Goal: Task Accomplishment & Management: Use online tool/utility

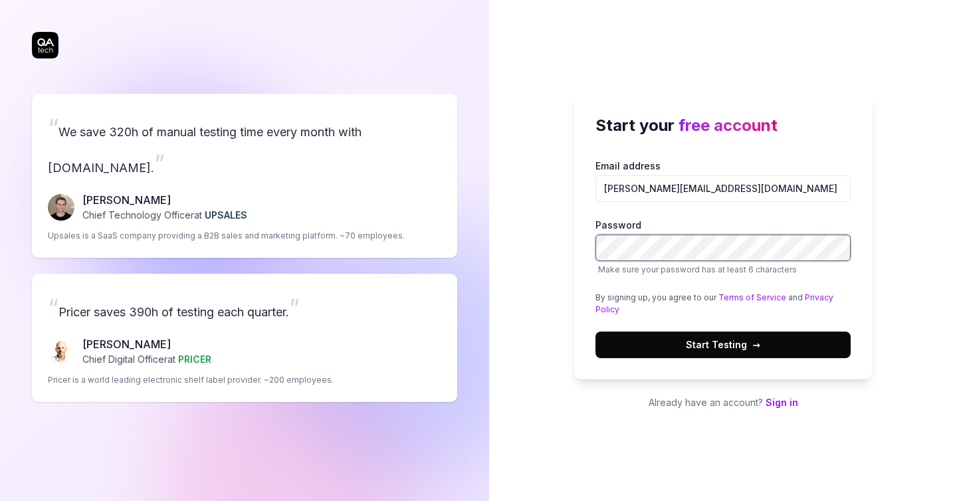
click at [0, 500] on com-1password-button at bounding box center [0, 501] width 0 height 0
click at [645, 311] on div "By signing up, you agree to our Terms of Service and Privacy Policy" at bounding box center [722, 304] width 255 height 24
click at [711, 343] on span "Start Testing →" at bounding box center [723, 345] width 74 height 14
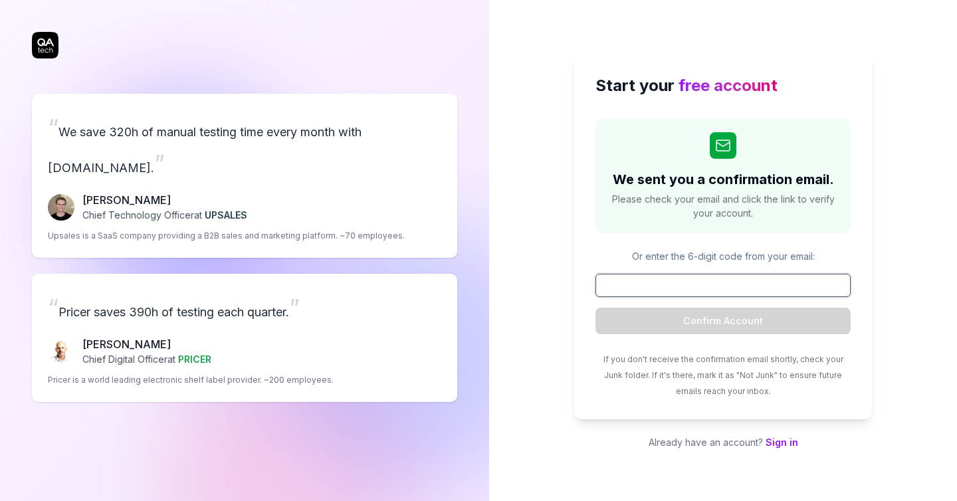
paste input "272365"
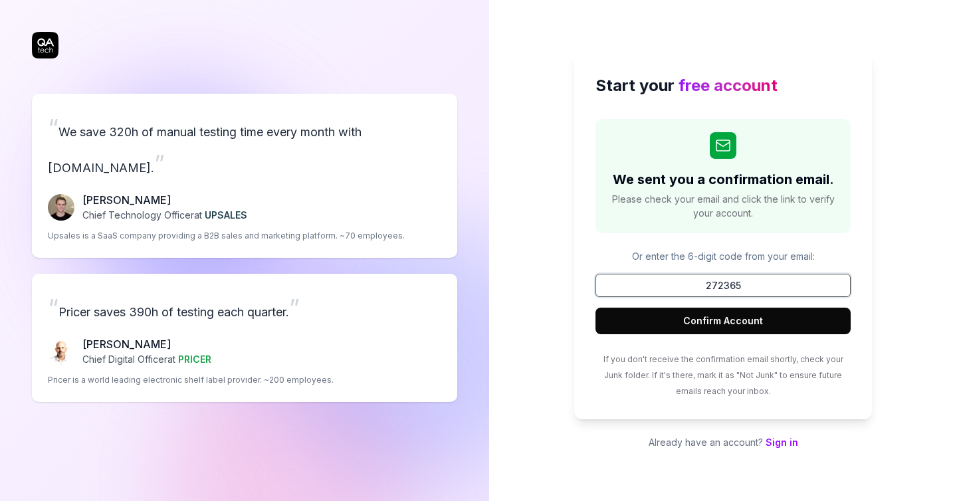
type input "272365"
click at [730, 322] on button "Confirm Account" at bounding box center [722, 321] width 255 height 27
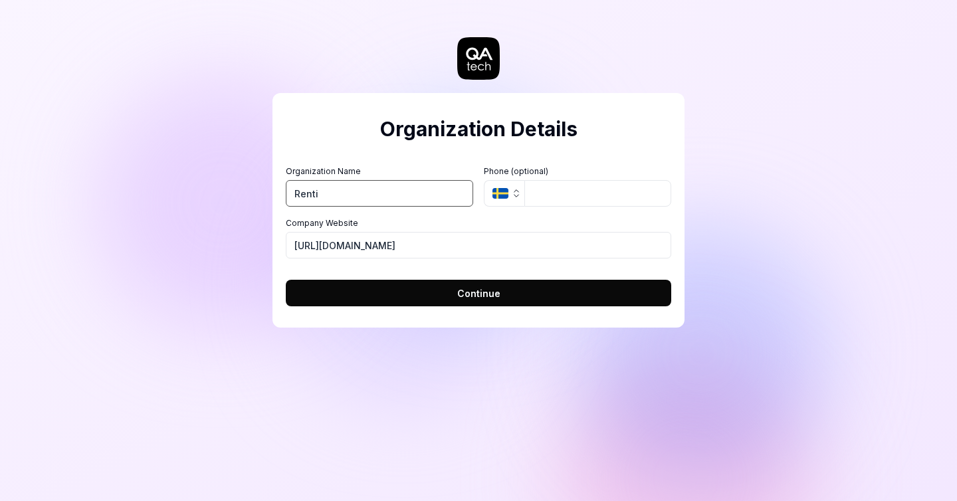
type input "Renti"
click at [549, 296] on button "Continue" at bounding box center [478, 293] width 385 height 27
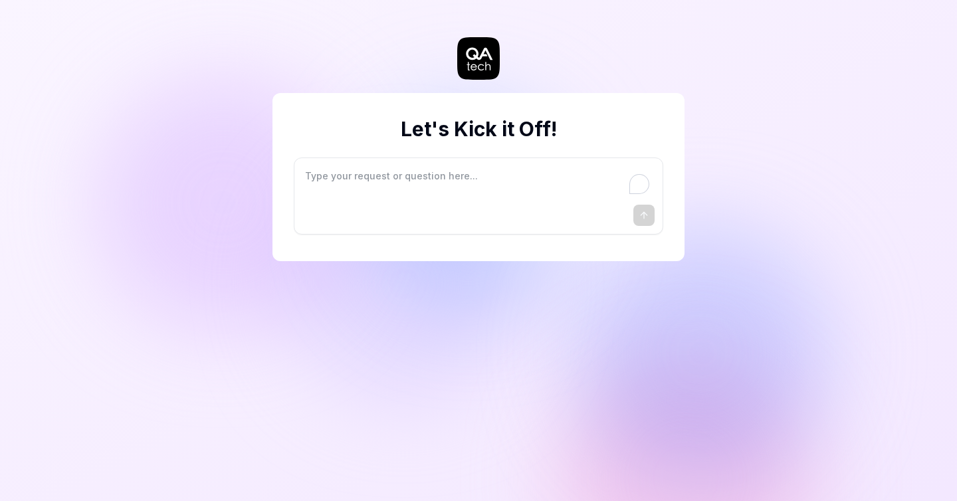
type textarea "*"
type textarea "I"
type textarea "*"
type textarea "I"
type textarea "*"
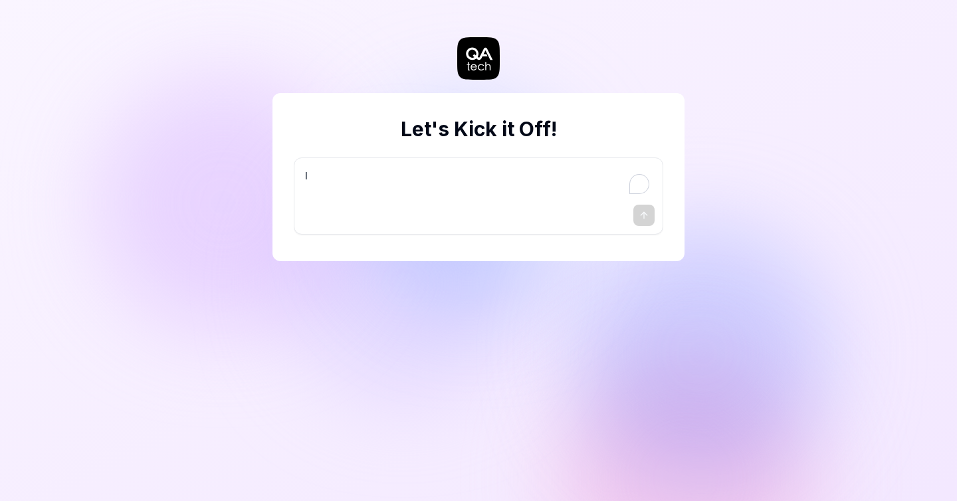
type textarea "I w"
type textarea "*"
type textarea "I wa"
type textarea "*"
type textarea "I wan"
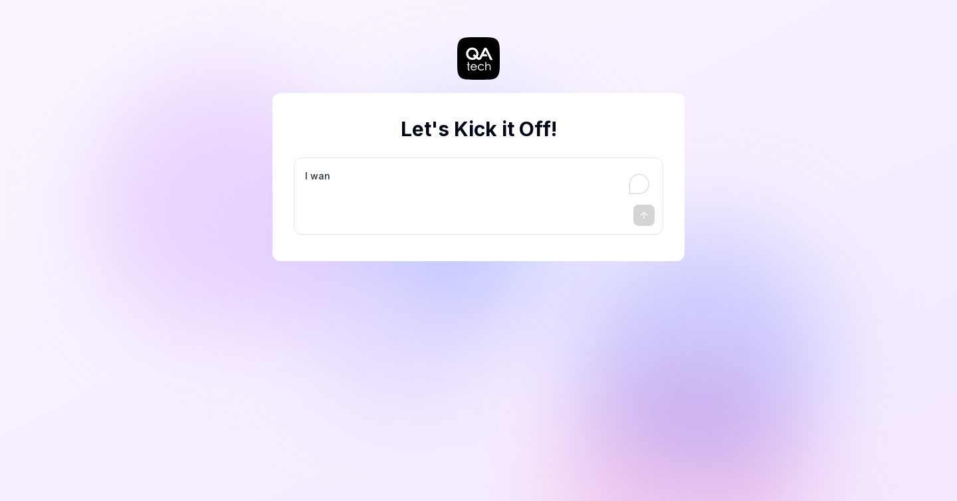
type textarea "*"
type textarea "I want"
type textarea "*"
type textarea "I want"
type textarea "*"
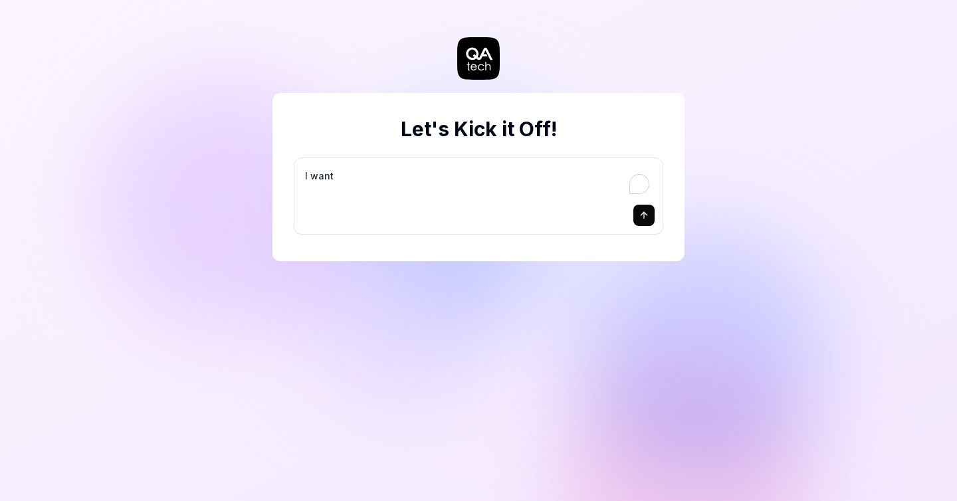
type textarea "I want a"
type textarea "*"
type textarea "I want a"
type textarea "*"
type textarea "I want a g"
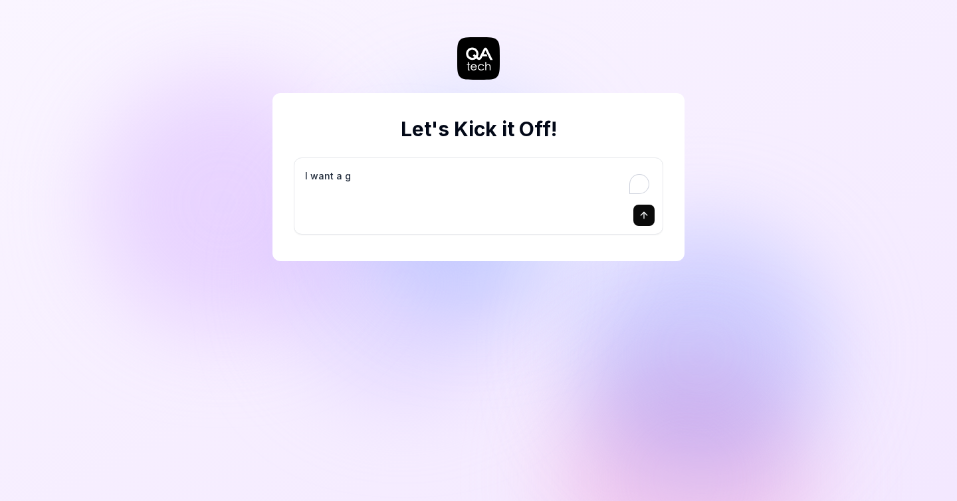
type textarea "*"
type textarea "I want a go"
type textarea "*"
type textarea "I want a goo"
type textarea "*"
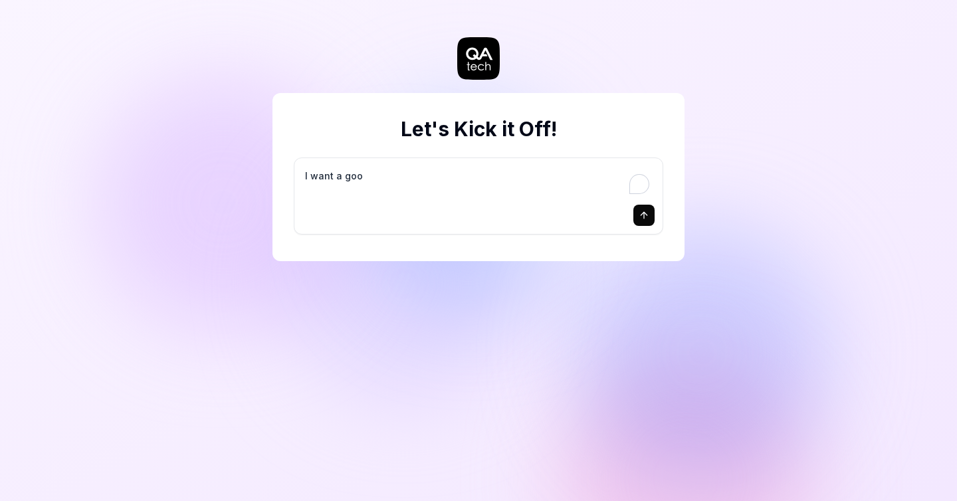
type textarea "I want a good"
type textarea "*"
type textarea "I want a good"
type textarea "*"
type textarea "I want a good t"
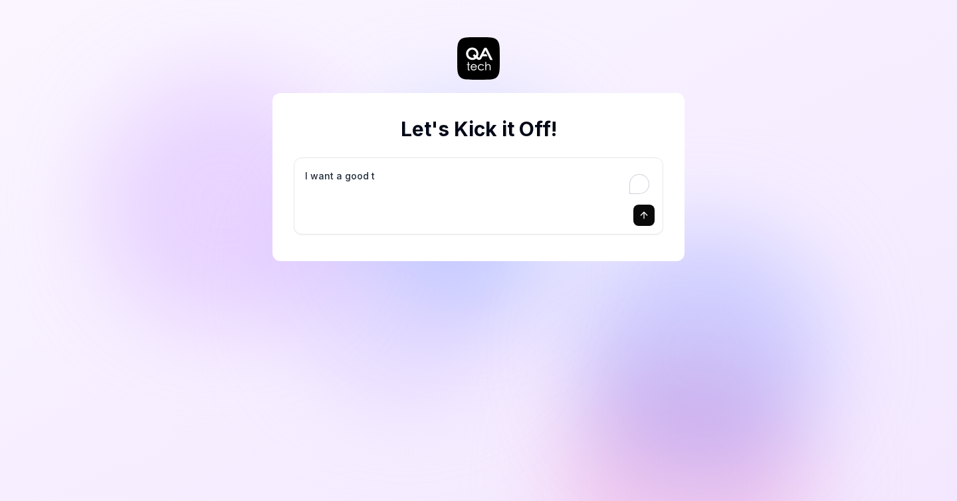
type textarea "*"
type textarea "I want a good te"
type textarea "*"
type textarea "I want a good tes"
type textarea "*"
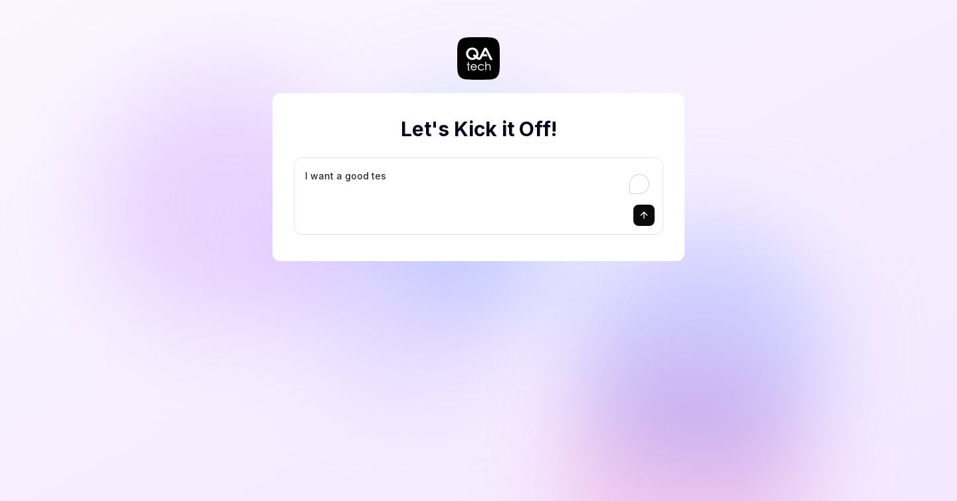
type textarea "I want a good test"
type textarea "*"
type textarea "I want a good test"
type textarea "*"
type textarea "I want a good test s"
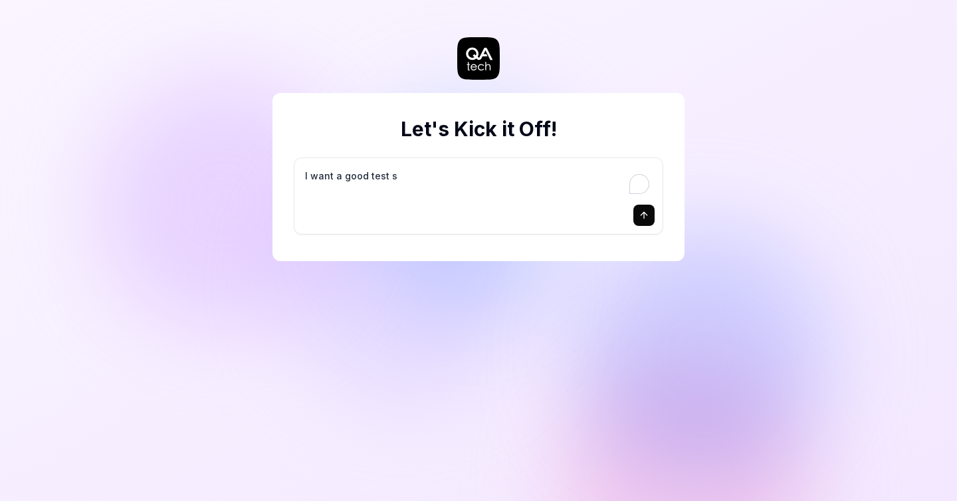
type textarea "*"
type textarea "I want a good test se"
type textarea "*"
type textarea "I want a good test set"
type textarea "*"
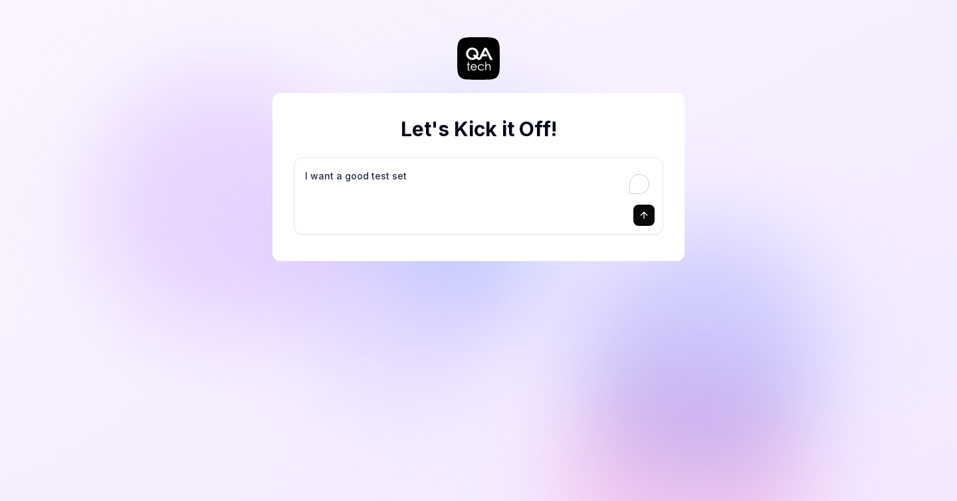
type textarea "I want a good test setu"
type textarea "*"
type textarea "I want a good test setup"
type textarea "*"
type textarea "I want a good test setup"
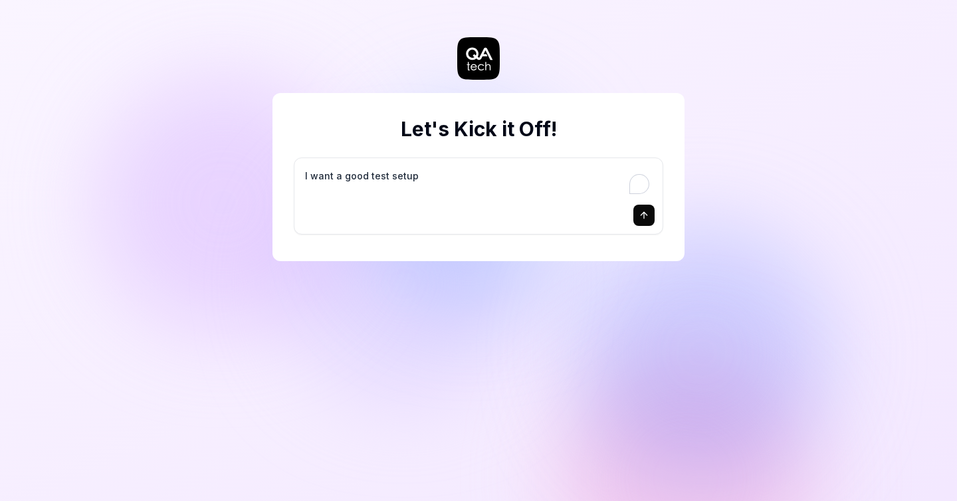
type textarea "*"
type textarea "I want a good test setup f"
type textarea "*"
type textarea "I want a good test setup fo"
type textarea "*"
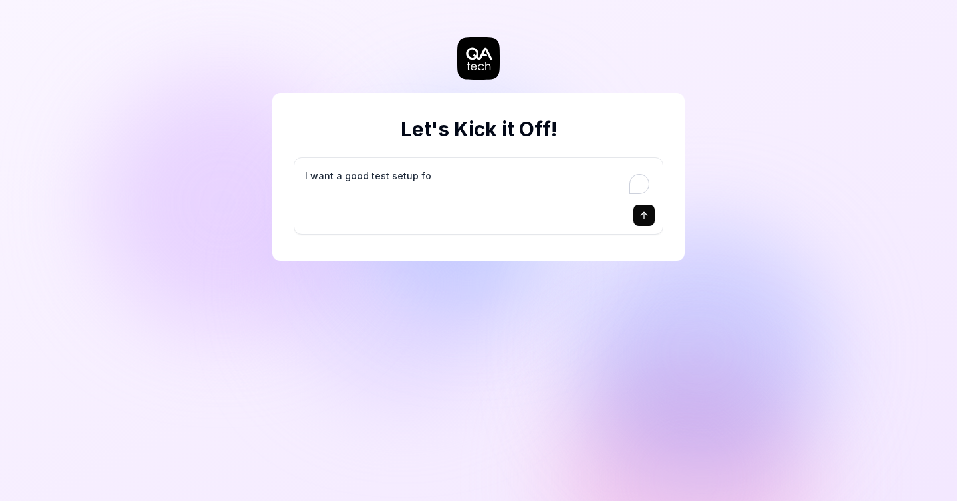
type textarea "I want a good test setup for"
type textarea "*"
type textarea "I want a good test setup for"
type textarea "*"
type textarea "I want a good test setup for m"
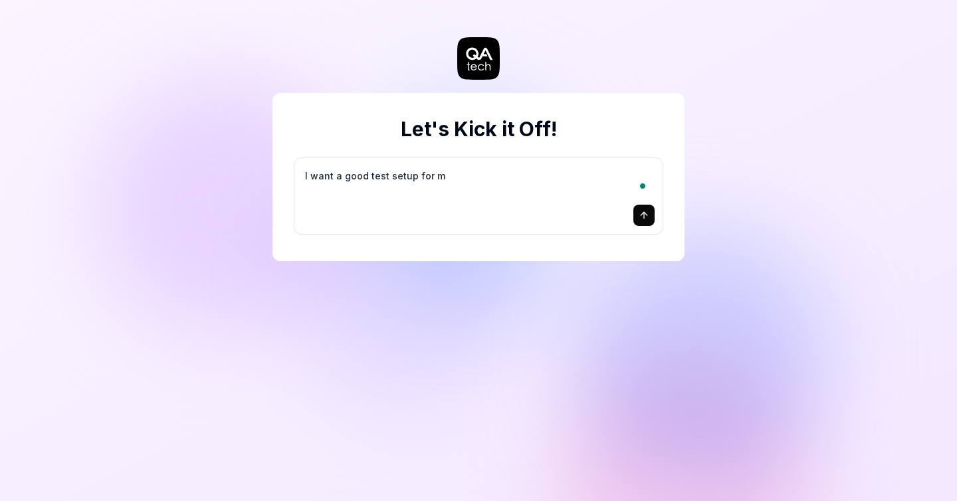
type textarea "*"
type textarea "I want a good test setup for my"
type textarea "*"
type textarea "I want a good test setup for my"
type textarea "*"
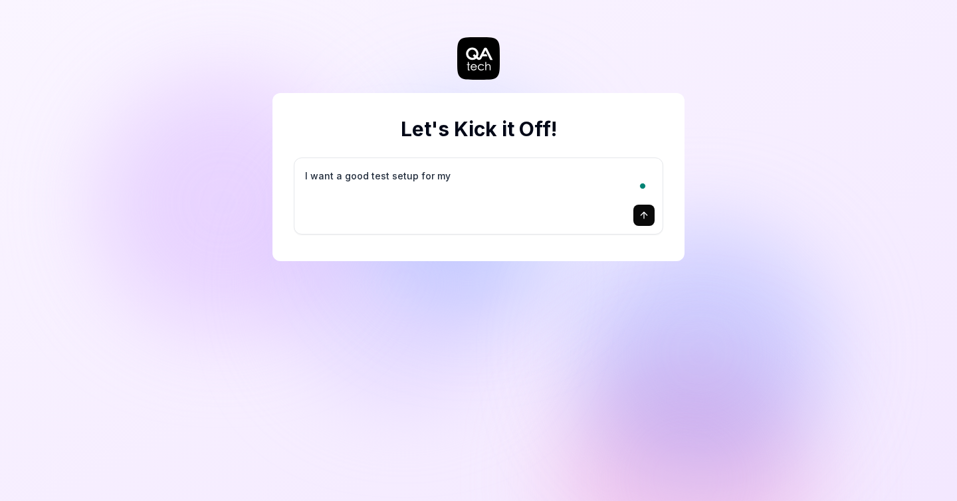
type textarea "I want a good test setup for my s"
type textarea "*"
type textarea "I want a good test setup for my si"
type textarea "*"
type textarea "I want a good test setup for my sit"
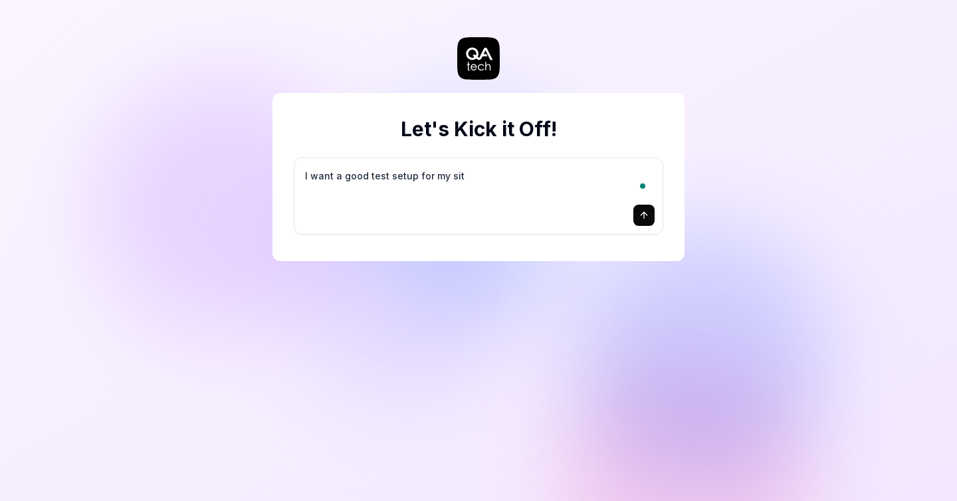
type textarea "*"
type textarea "I want a good test setup for my site"
type textarea "*"
type textarea "I want a good test setup for my site"
type textarea "*"
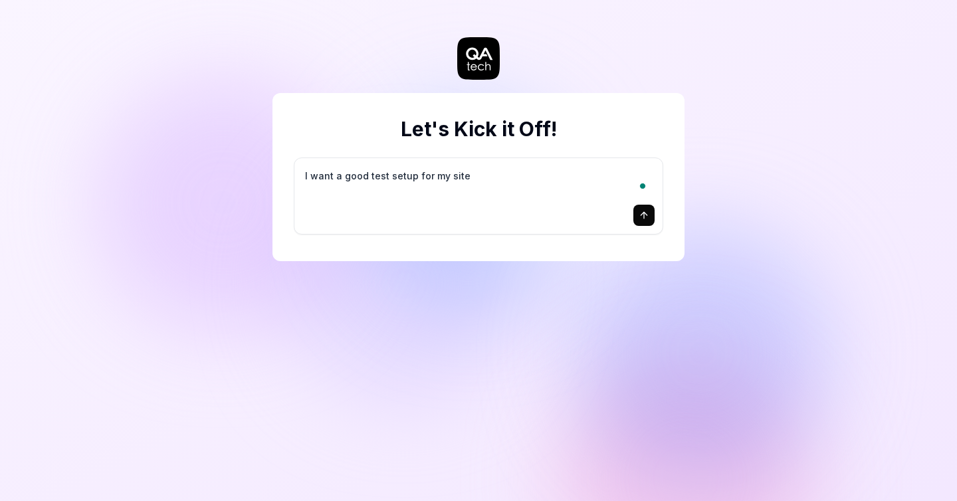
type textarea "I want a good test setup for my site -"
type textarea "*"
type textarea "I want a good test setup for my site -"
type textarea "*"
type textarea "I want a good test setup for my site - h"
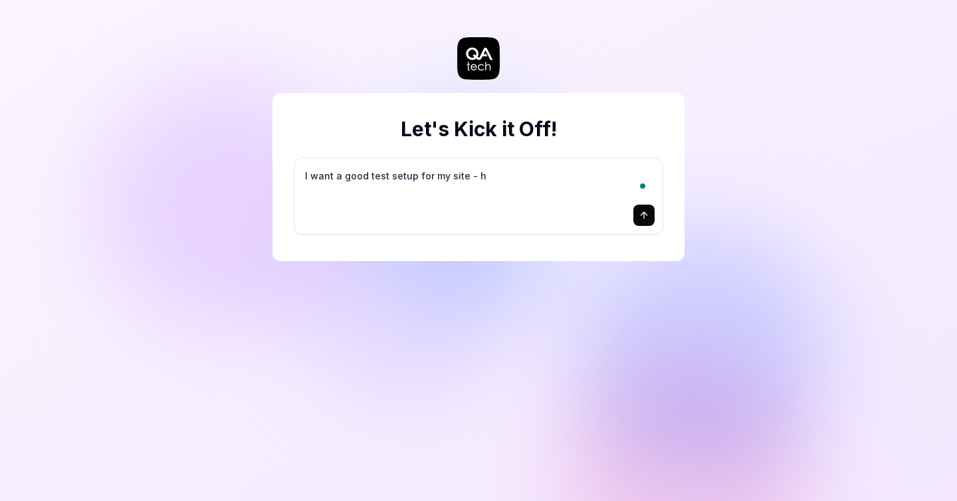
type textarea "*"
type textarea "I want a good test setup for my site - he"
type textarea "*"
type textarea "I want a good test setup for my site - hel"
type textarea "*"
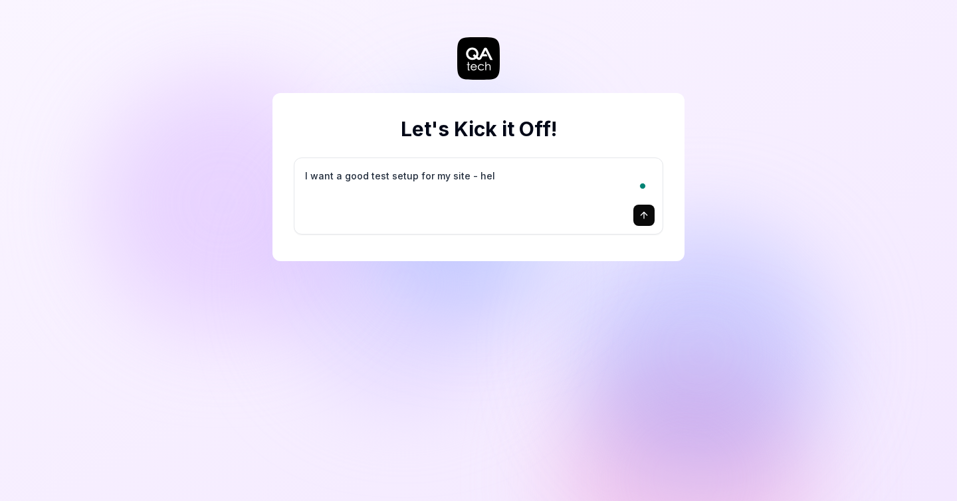
type textarea "I want a good test setup for my site - help"
type textarea "*"
type textarea "I want a good test setup for my site - help"
type textarea "*"
type textarea "I want a good test setup for my site - help m"
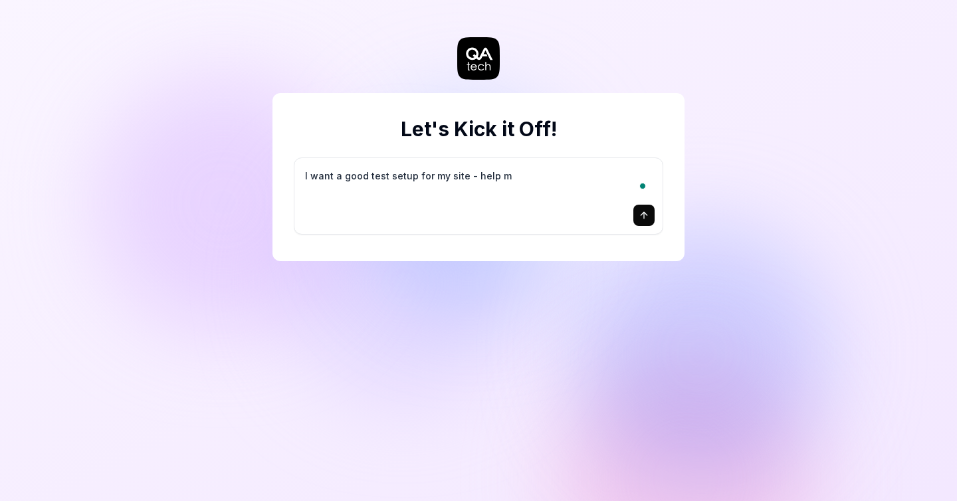
type textarea "*"
type textarea "I want a good test setup for my site - help me"
type textarea "*"
type textarea "I want a good test setup for my site - help me"
type textarea "*"
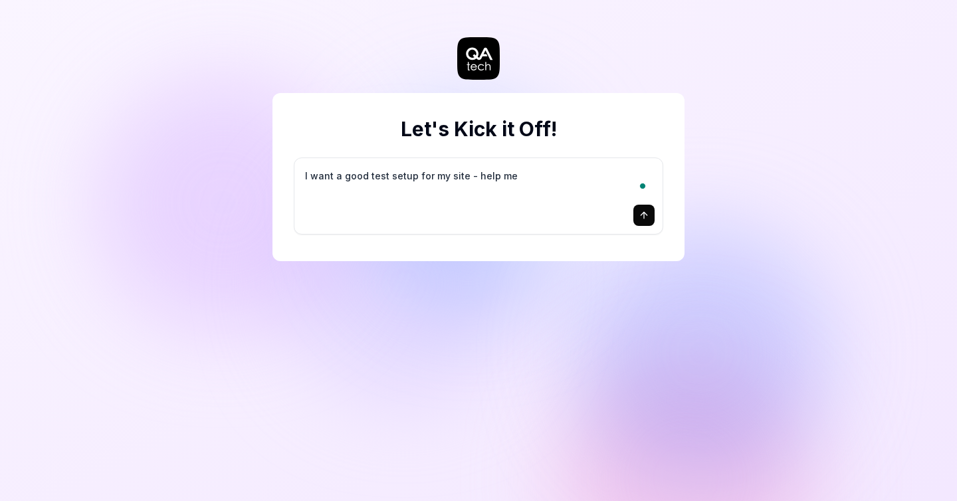
type textarea "I want a good test setup for my site - help me c"
type textarea "*"
type textarea "I want a good test setup for my site - help me cr"
type textarea "*"
type textarea "I want a good test setup for my site - help me cre"
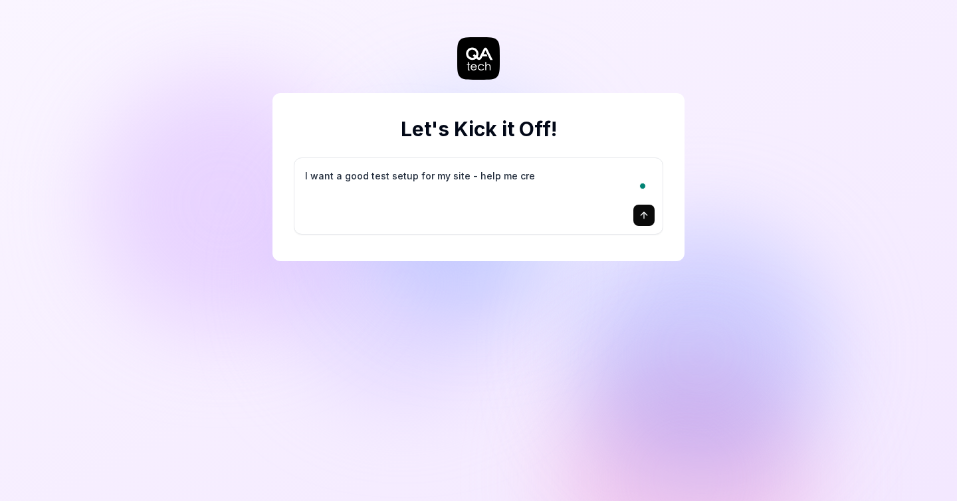
type textarea "*"
type textarea "I want a good test setup for my site - help me crea"
type textarea "*"
type textarea "I want a good test setup for my site - help me creat"
type textarea "*"
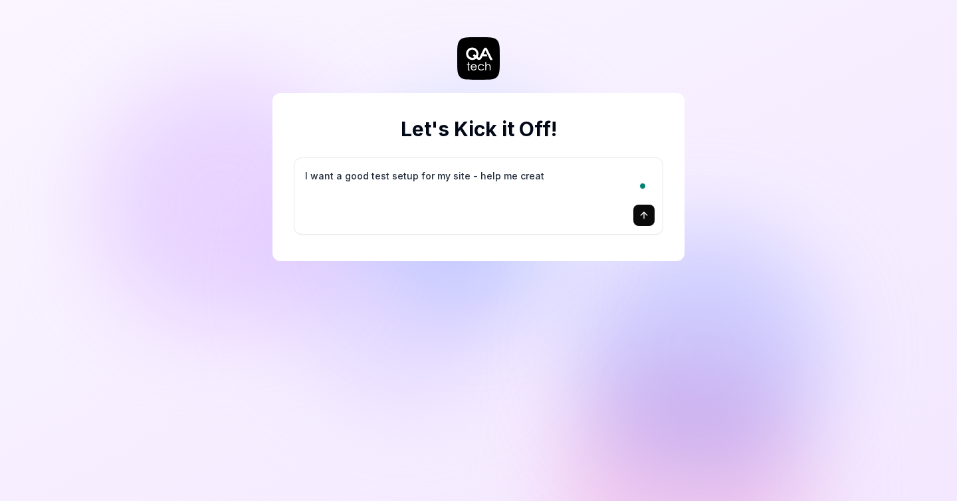
type textarea "I want a good test setup for my site - help me create"
type textarea "*"
type textarea "I want a good test setup for my site - help me create"
type textarea "*"
type textarea "I want a good test setup for my site - help me create t"
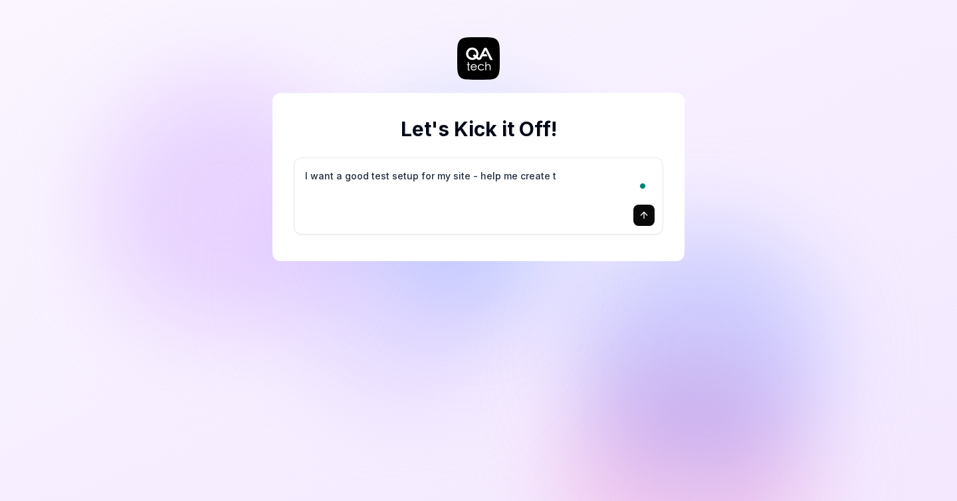
type textarea "*"
type textarea "I want a good test setup for my site - help me create th"
type textarea "*"
type textarea "I want a good test setup for my site - help me create the"
type textarea "*"
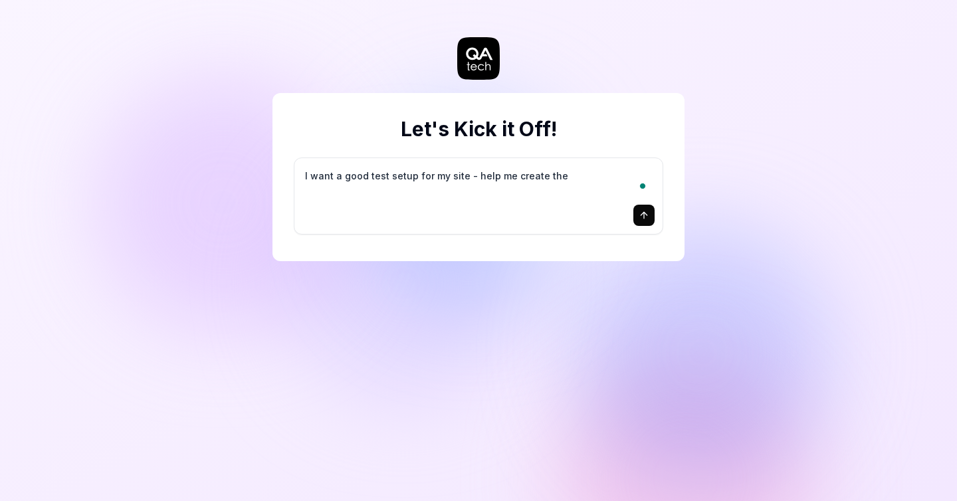
type textarea "I want a good test setup for my site - help me create the"
type textarea "*"
type textarea "I want a good test setup for my site - help me create the f"
type textarea "*"
type textarea "I want a good test setup for my site - help me create the fi"
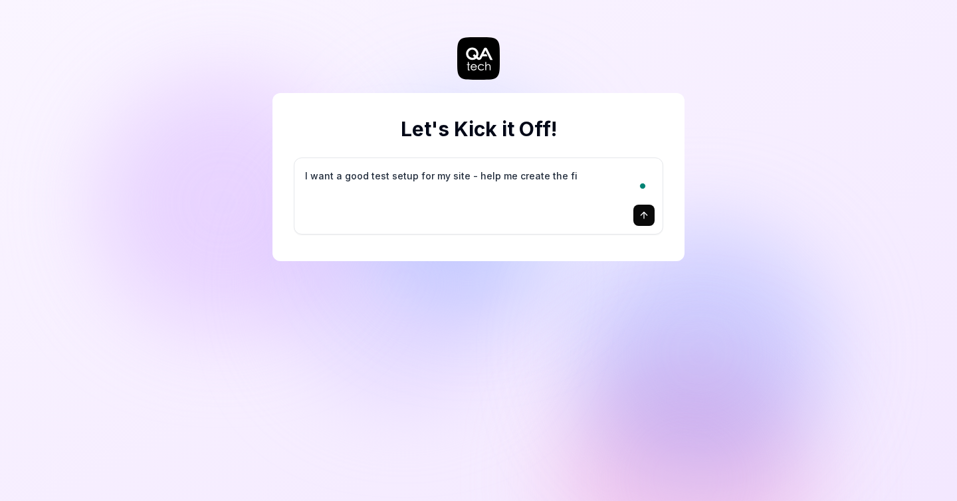
type textarea "*"
type textarea "I want a good test setup for my site - help me create the fir"
type textarea "*"
type textarea "I want a good test setup for my site - help me create the firs"
type textarea "*"
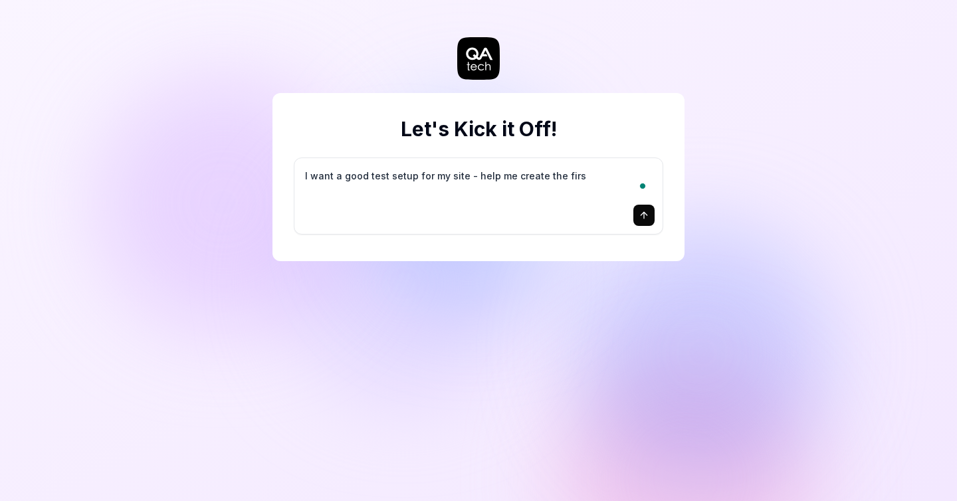
type textarea "I want a good test setup for my site - help me create the first"
type textarea "*"
type textarea "I want a good test setup for my site - help me create the first"
type textarea "*"
type textarea "I want a good test setup for my site - help me create the first 3"
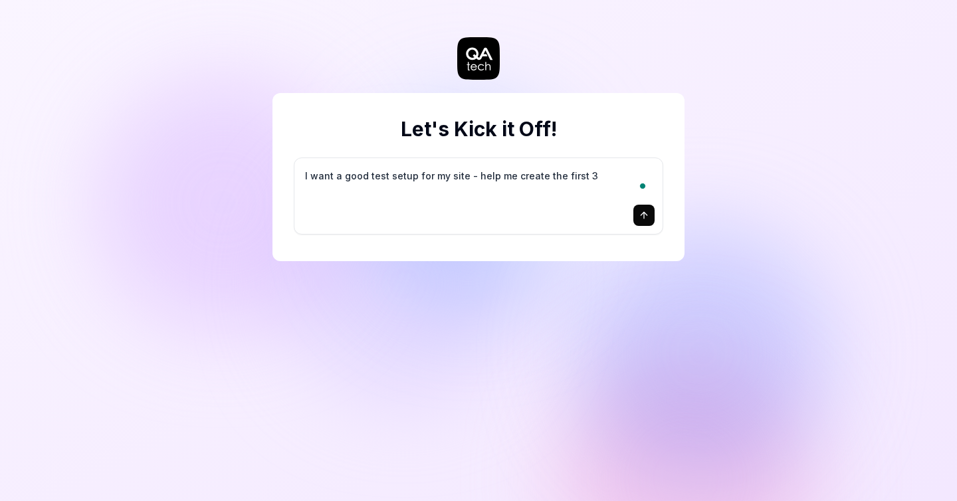
type textarea "*"
type textarea "I want a good test setup for my site - help me create the first 3-"
type textarea "*"
type textarea "I want a good test setup for my site - help me create the first 3-5"
type textarea "*"
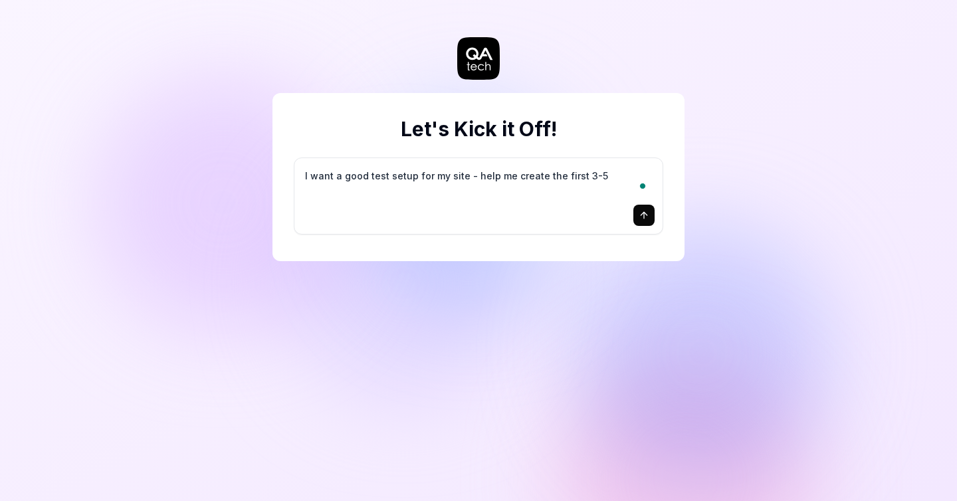
type textarea "I want a good test setup for my site - help me create the first 3-5"
type textarea "*"
type textarea "I want a good test setup for my site - help me create the first 3-5 t"
type textarea "*"
type textarea "I want a good test setup for my site - help me create the first 3-5 te"
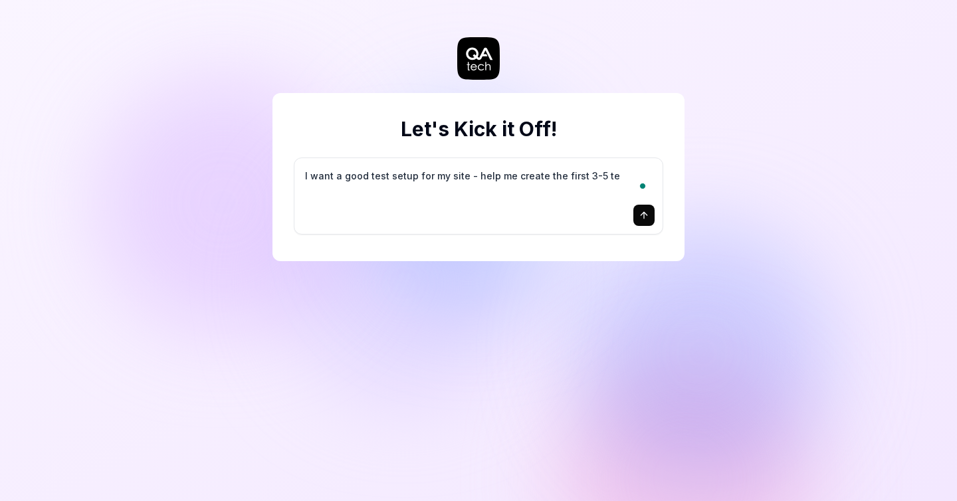
type textarea "*"
type textarea "I want a good test setup for my site - help me create the first 3-5 tes"
type textarea "*"
type textarea "I want a good test setup for my site - help me create the first 3-5 test"
type textarea "*"
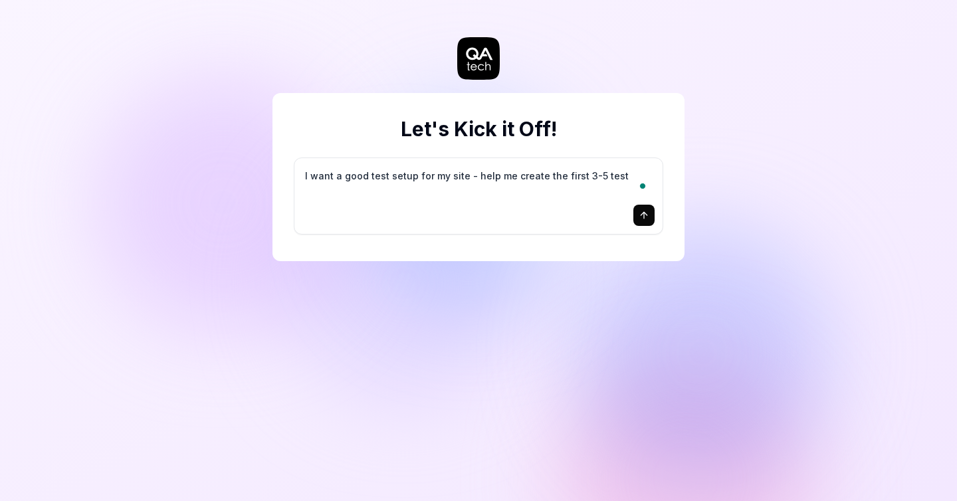
type textarea "I want a good test setup for my site - help me create the first 3-5 test"
type textarea "*"
type textarea "I want a good test setup for my site - help me create the first 3-5 test c"
type textarea "*"
type textarea "I want a good test setup for my site - help me create the first 3-5 test ca"
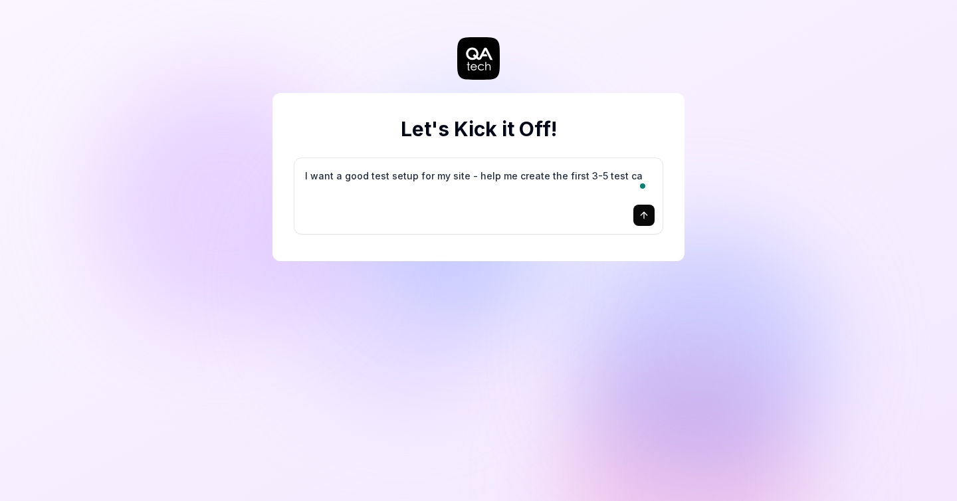
type textarea "*"
type textarea "I want a good test setup for my site - help me create the first 3-5 test cas"
type textarea "*"
type textarea "I want a good test setup for my site - help me create the first 3-5 test case"
type textarea "*"
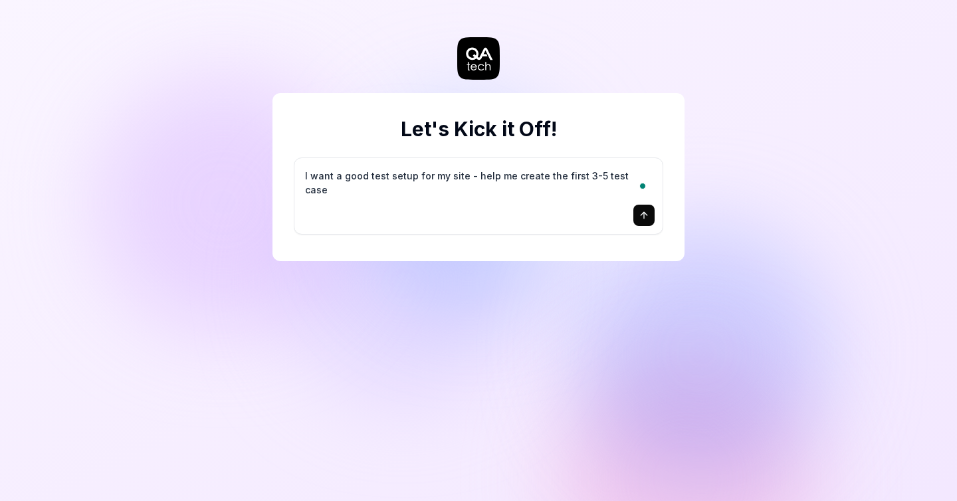
type textarea "I want a good test setup for my site - help me create the first 3-5 test cases"
click at [644, 216] on icon "submit" at bounding box center [644, 215] width 0 height 6
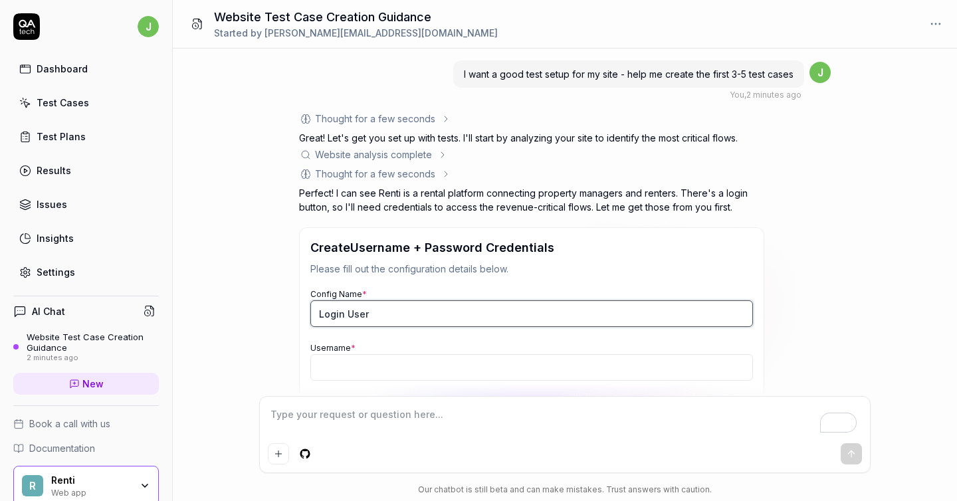
click at [394, 306] on input "Login User" at bounding box center [531, 313] width 443 height 27
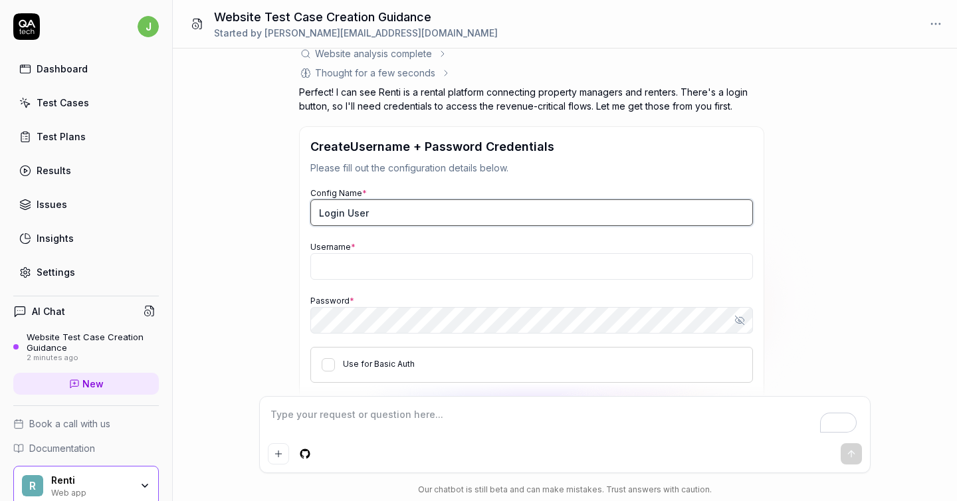
scroll to position [171, 0]
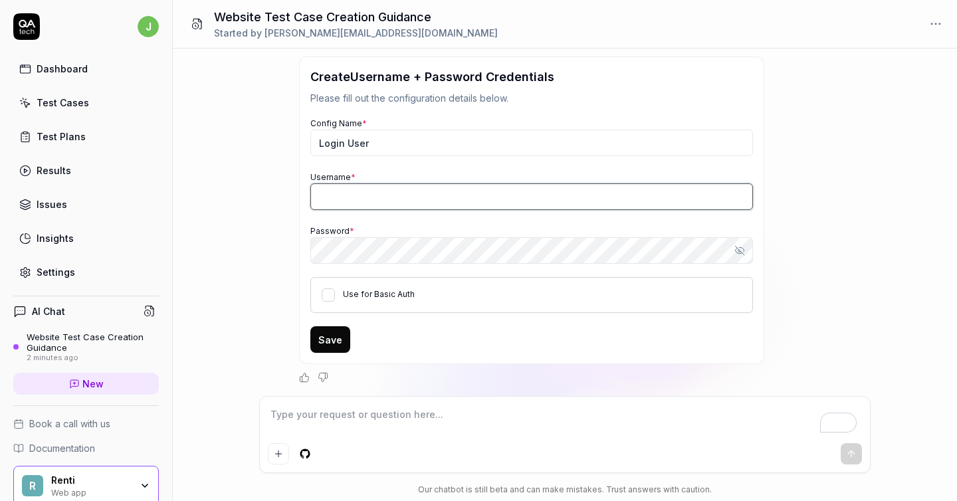
type textarea "*"
click at [377, 189] on input "Username *" at bounding box center [531, 196] width 443 height 27
type input "k"
type input "[PERSON_NAME][EMAIL_ADDRESS][DOMAIN_NAME]"
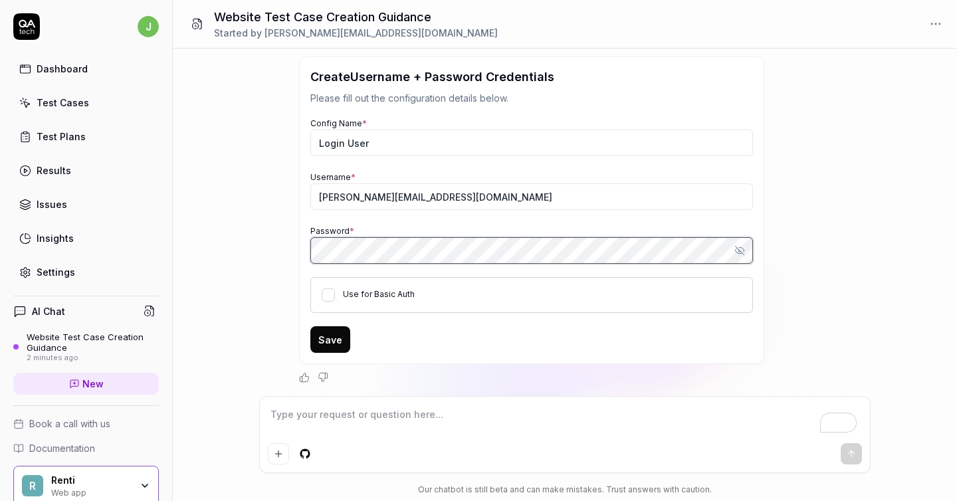
click at [0, 500] on com-1password-button at bounding box center [0, 501] width 0 height 0
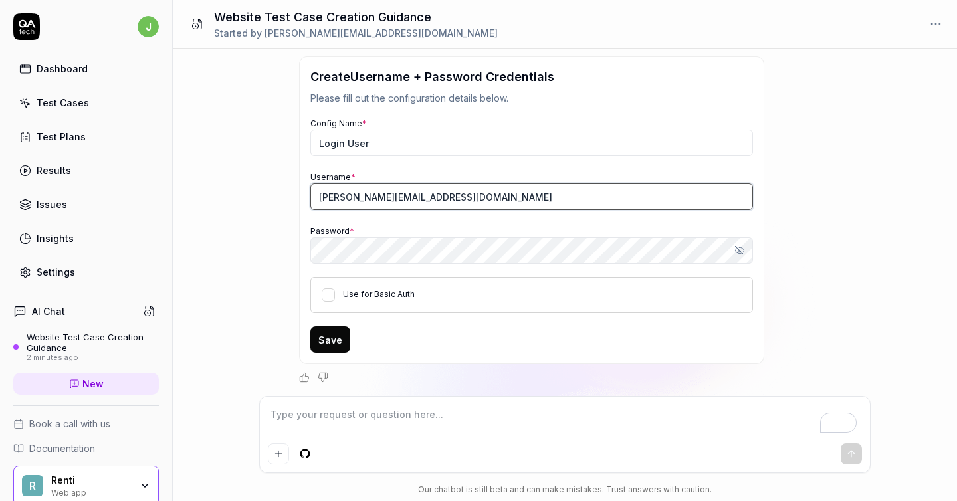
type textarea "*"
click at [338, 195] on input "[PERSON_NAME][EMAIL_ADDRESS][DOMAIN_NAME]" at bounding box center [531, 196] width 443 height 27
type input "[PERSON_NAME][EMAIL_ADDRESS][DOMAIN_NAME]"
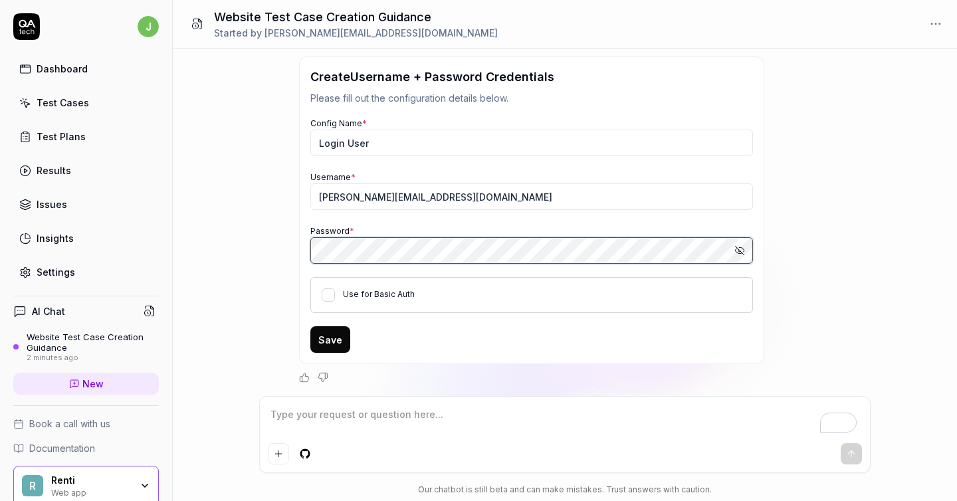
click at [310, 326] on button "Save" at bounding box center [330, 339] width 40 height 27
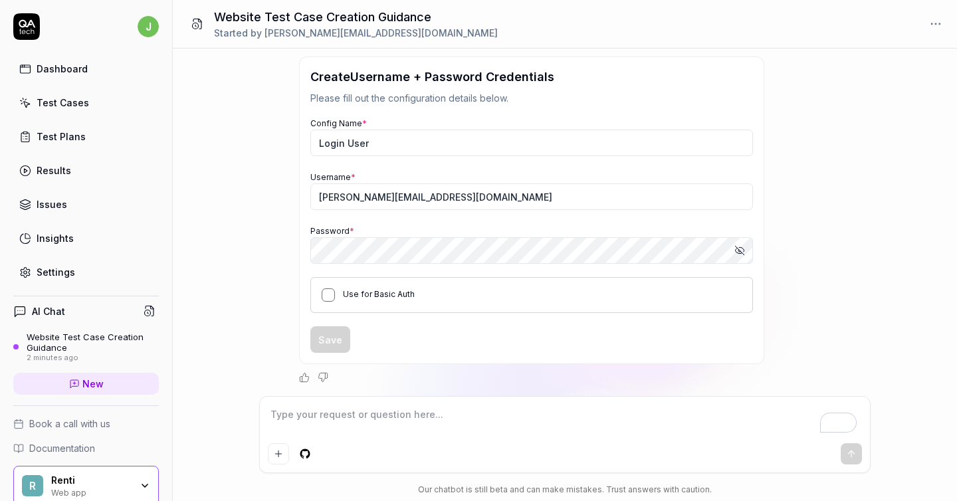
click at [326, 292] on button "Use for Basic Auth" at bounding box center [328, 294] width 13 height 13
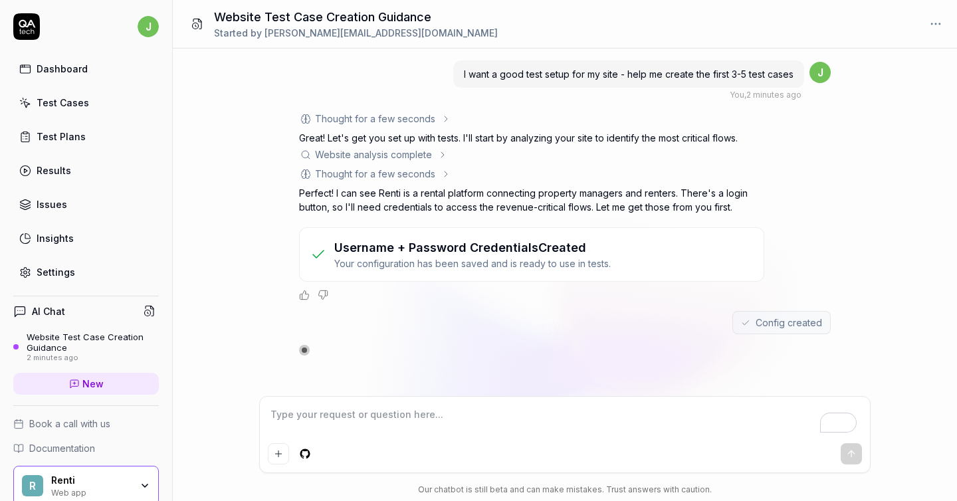
click at [549, 322] on div "Config created" at bounding box center [565, 322] width 532 height 23
click at [548, 320] on div "Config created" at bounding box center [565, 322] width 532 height 23
click at [355, 428] on textarea "To enrich screen reader interactions, please activate Accessibility in Grammarl…" at bounding box center [565, 421] width 594 height 33
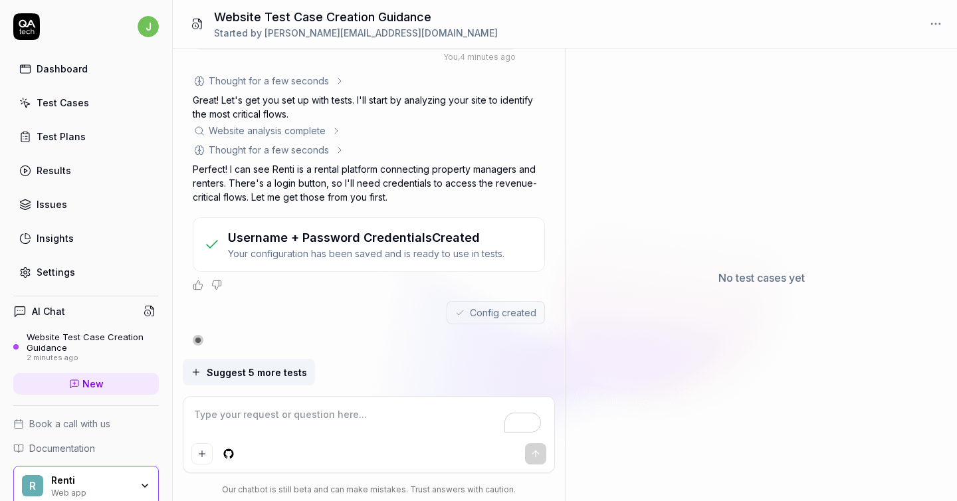
click at [261, 368] on span "Suggest 5 more tests" at bounding box center [257, 373] width 100 height 14
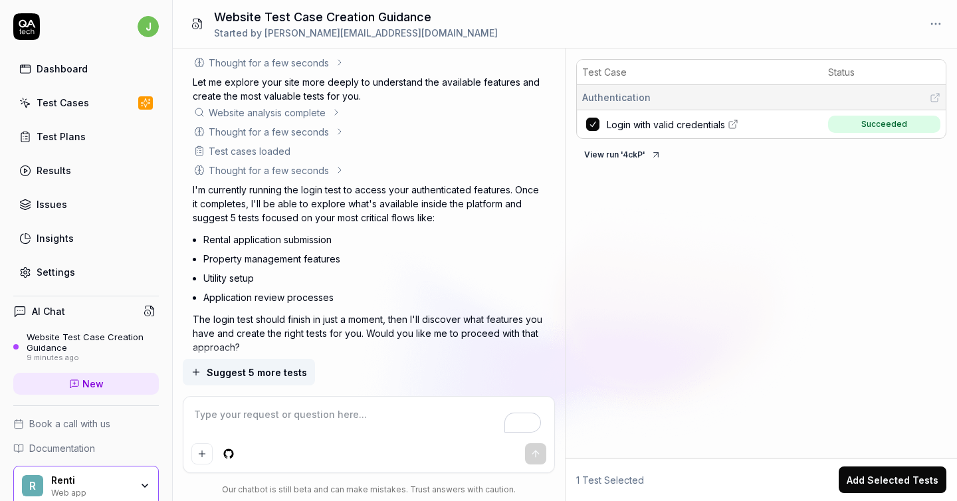
scroll to position [679, 0]
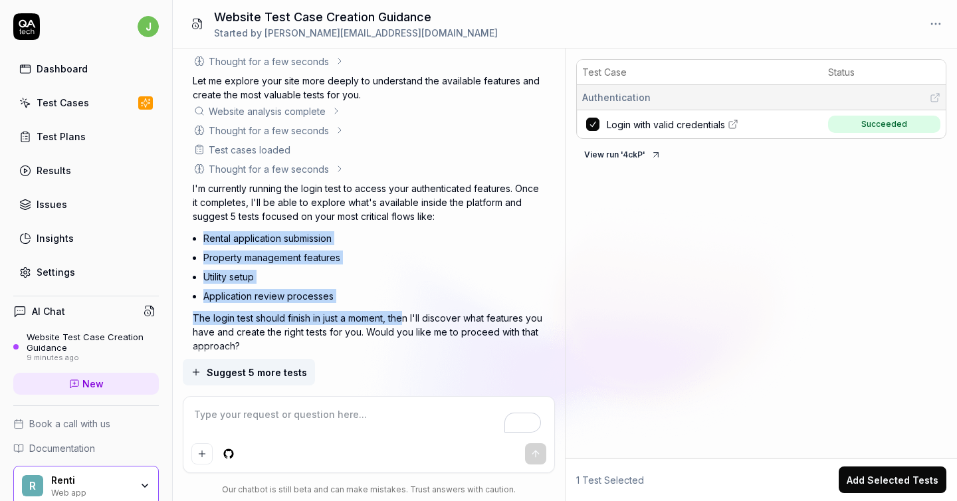
drag, startPoint x: 202, startPoint y: 237, endPoint x: 401, endPoint y: 311, distance: 212.0
click at [403, 311] on div "I'm currently running the login test to access your authenticated features. Onc…" at bounding box center [369, 266] width 352 height 171
click at [401, 311] on p "The login test should finish in just a moment, then I'll discover what features…" at bounding box center [369, 332] width 352 height 42
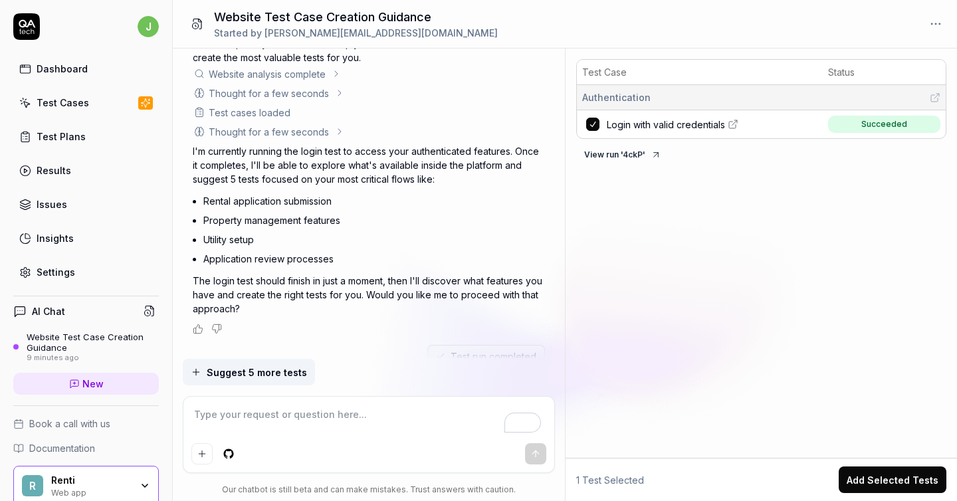
scroll to position [760, 0]
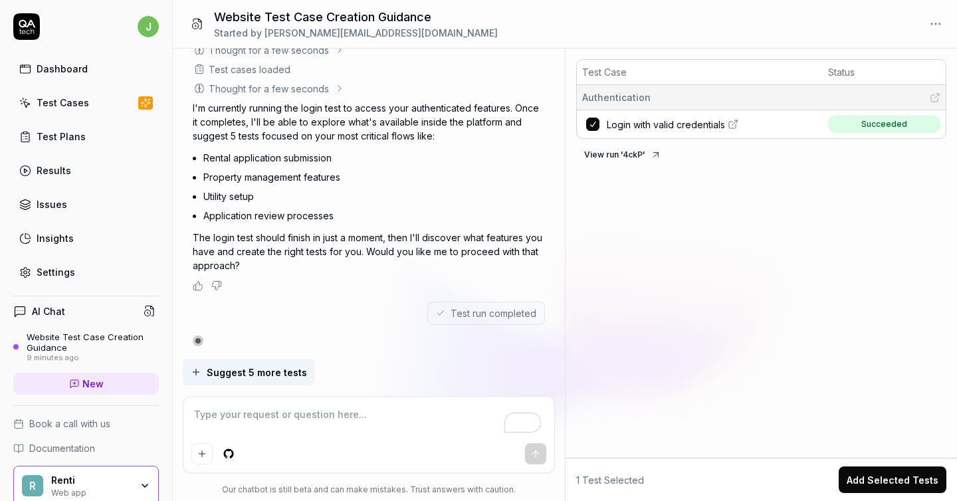
click at [322, 431] on textarea "To enrich screen reader interactions, please activate Accessibility in Grammarl…" at bounding box center [369, 421] width 356 height 33
type textarea "*"
type textarea "y"
type textarea "*"
type textarea "ye"
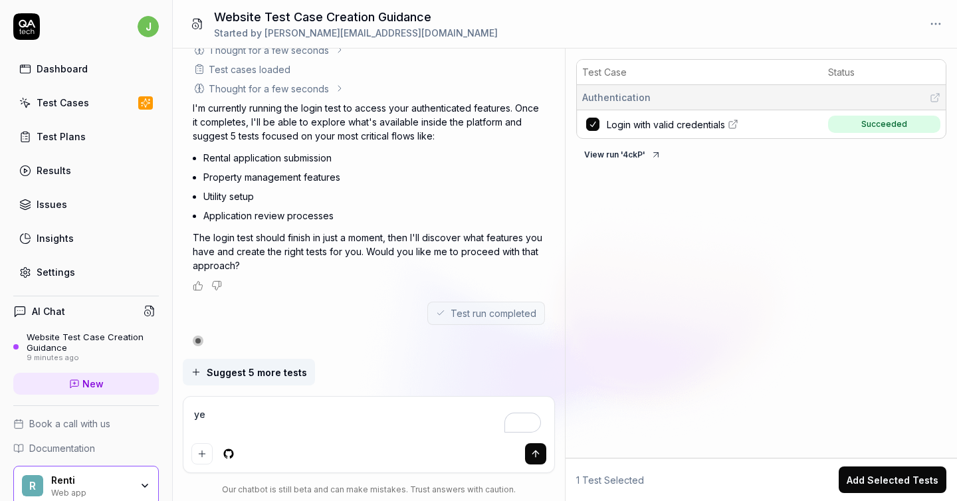
type textarea "*"
type textarea "yes"
type textarea "*"
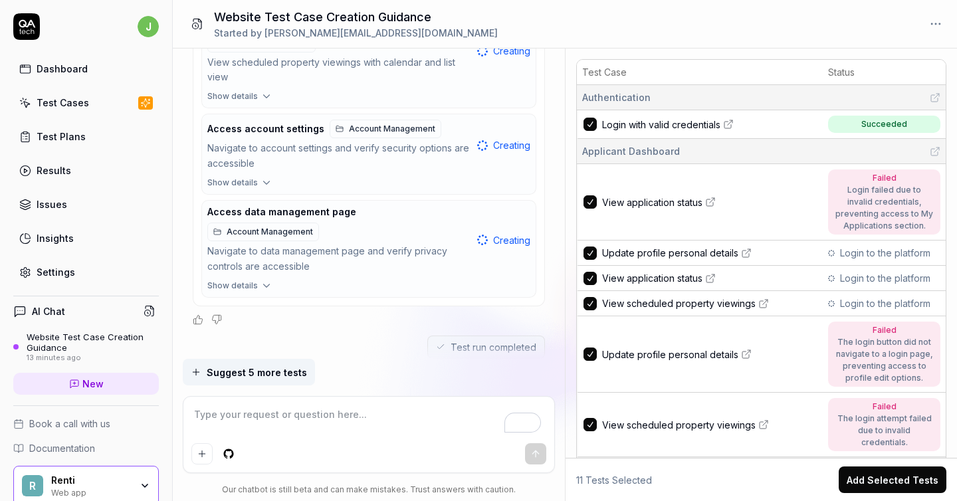
scroll to position [2962, 0]
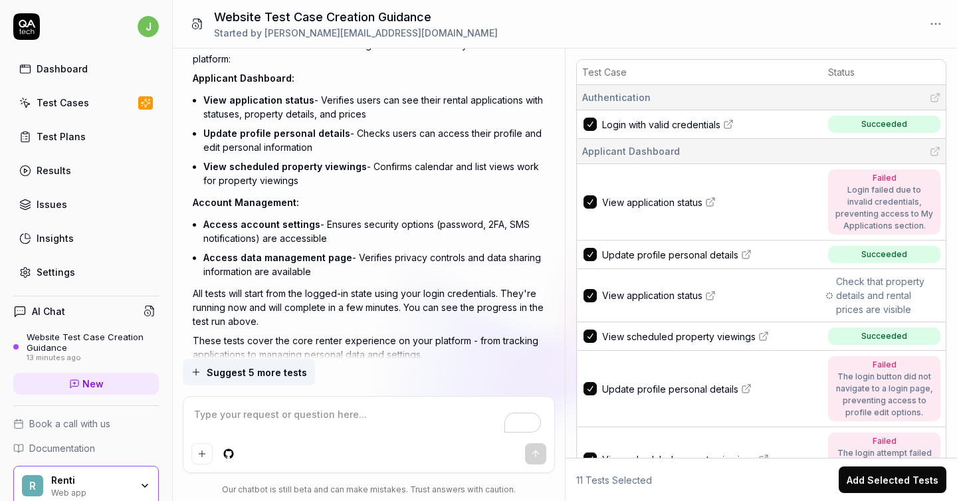
type textarea "*"
